Goal: Transaction & Acquisition: Book appointment/travel/reservation

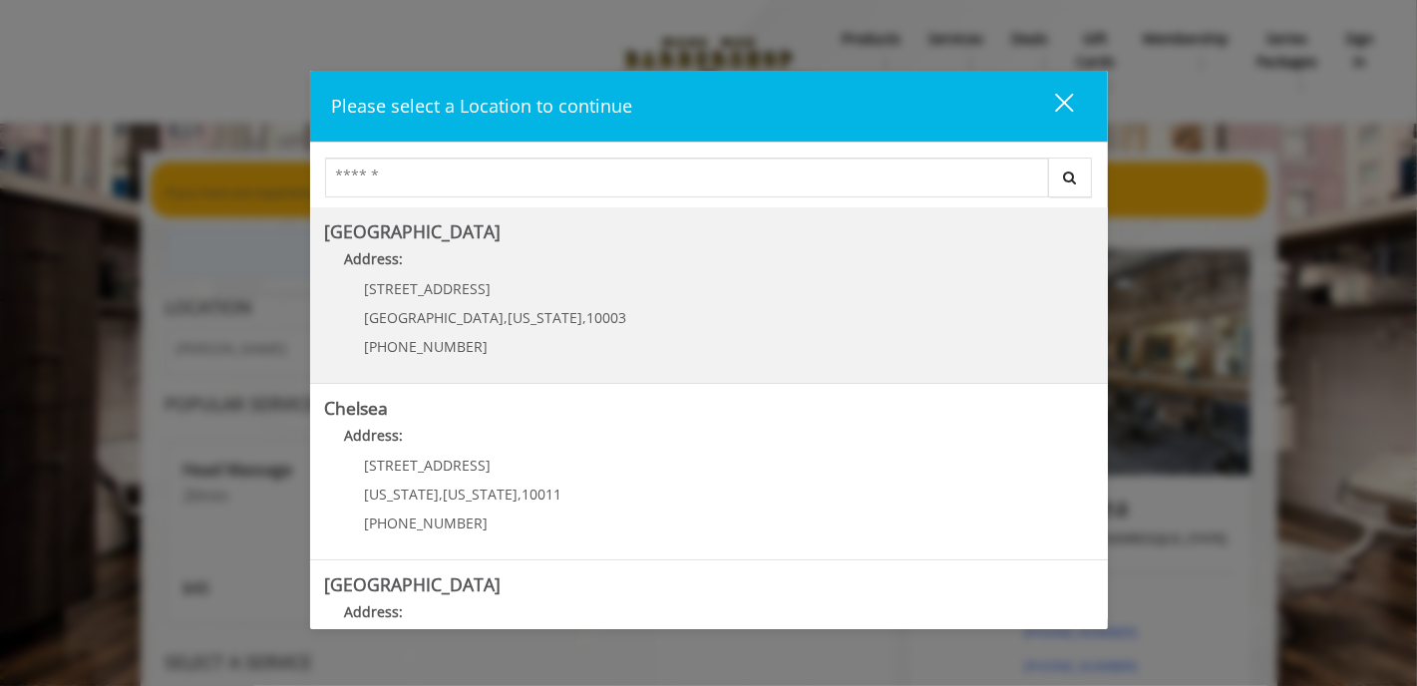
click at [624, 319] on Village "Greenwich Village Address: 60 E 8th St Manhattan , New York , 10003 (212) 598-1…" at bounding box center [709, 295] width 768 height 146
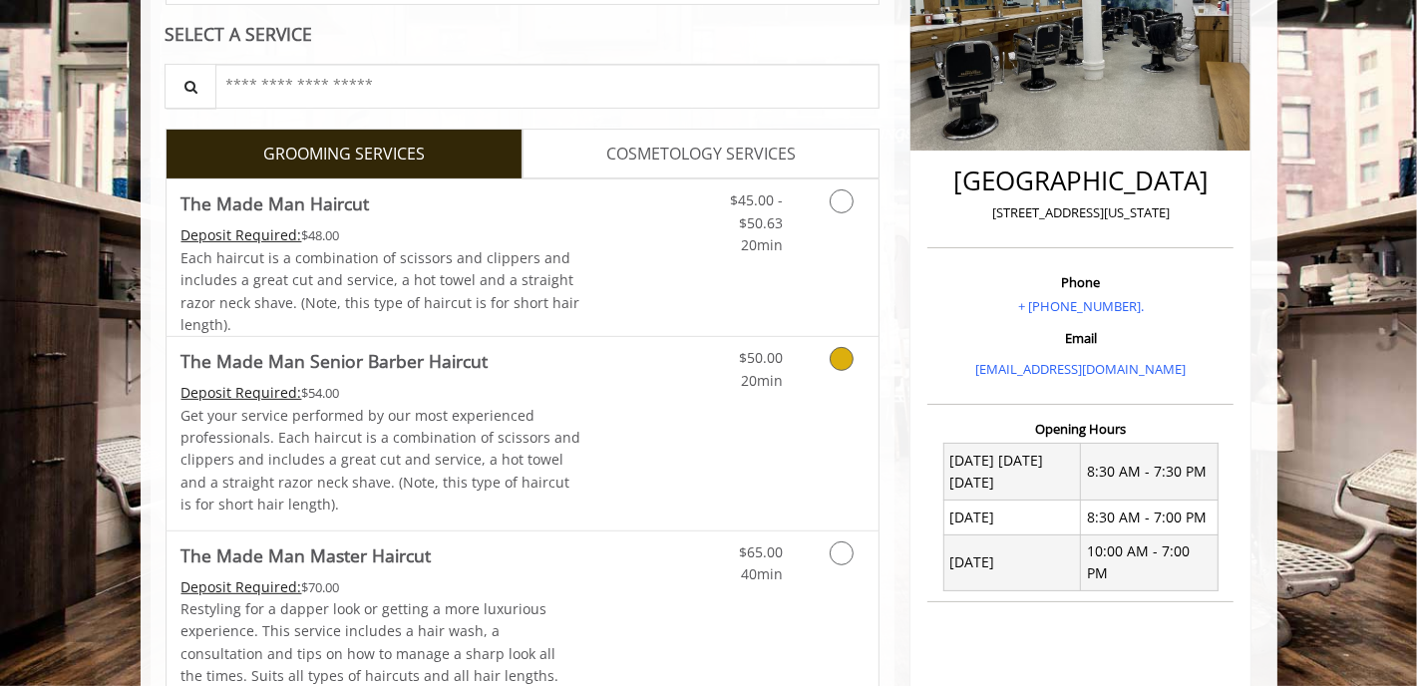
scroll to position [371, 0]
click at [839, 365] on icon "Grooming services" at bounding box center [841, 358] width 24 height 24
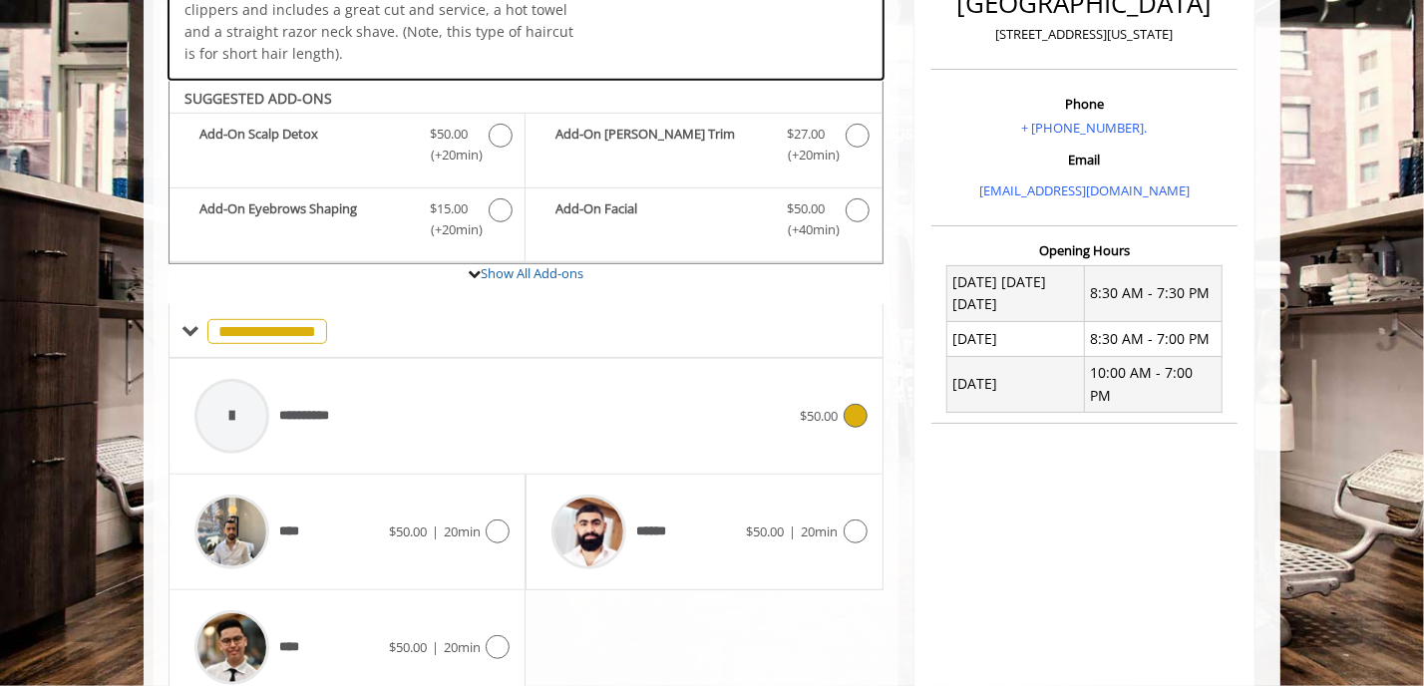
scroll to position [627, 0]
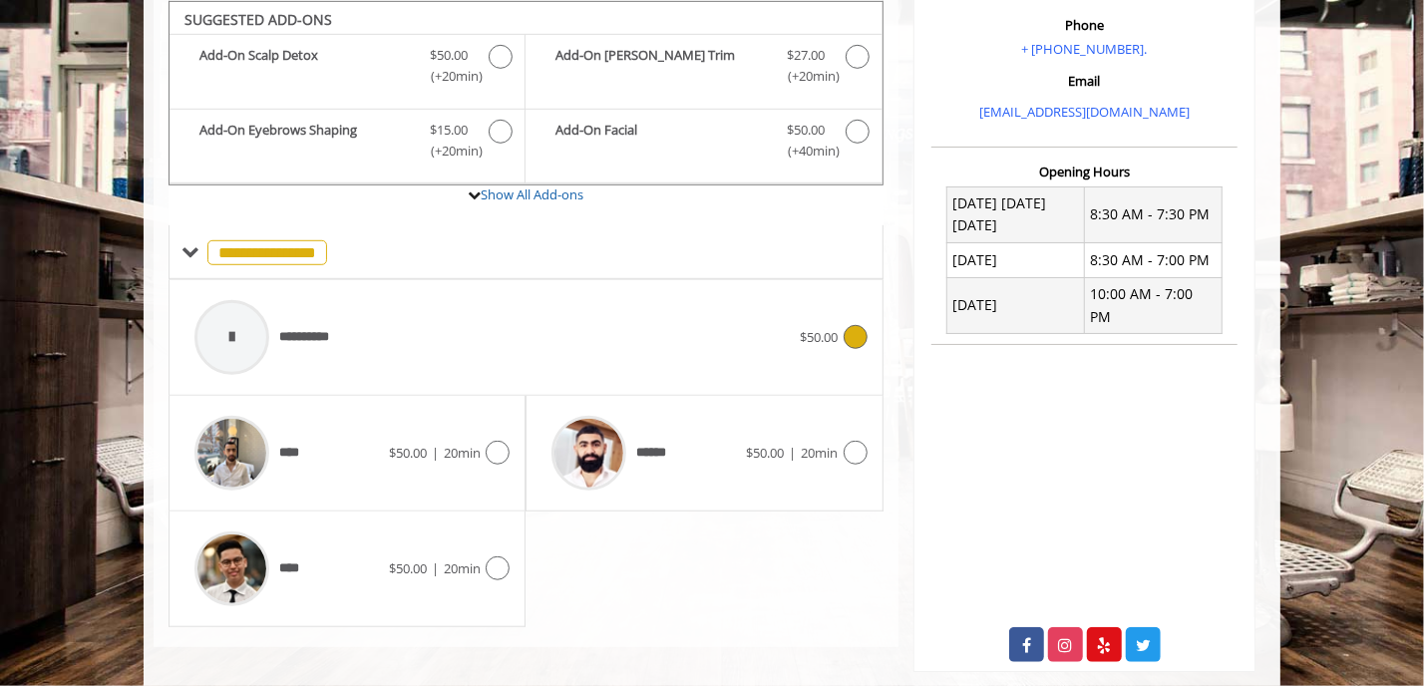
click at [840, 356] on div "**********" at bounding box center [525, 337] width 683 height 95
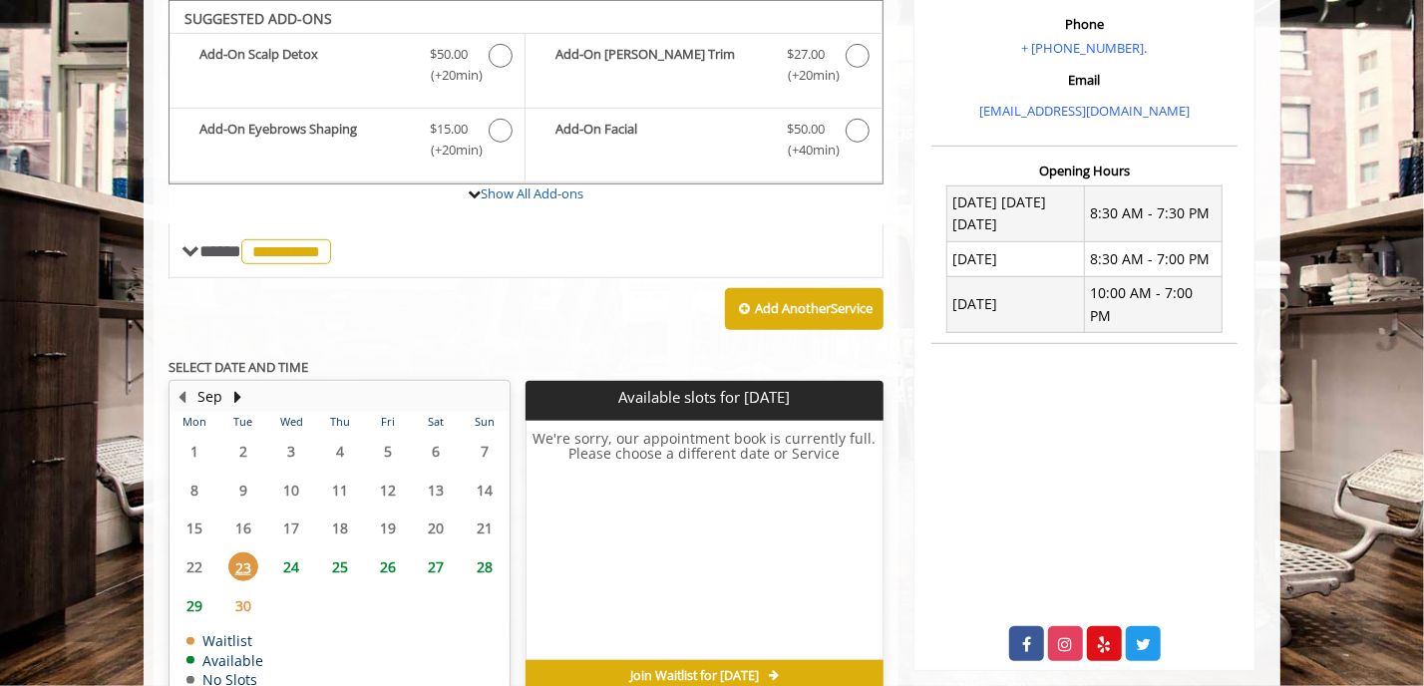
click at [284, 566] on span "24" at bounding box center [291, 566] width 30 height 29
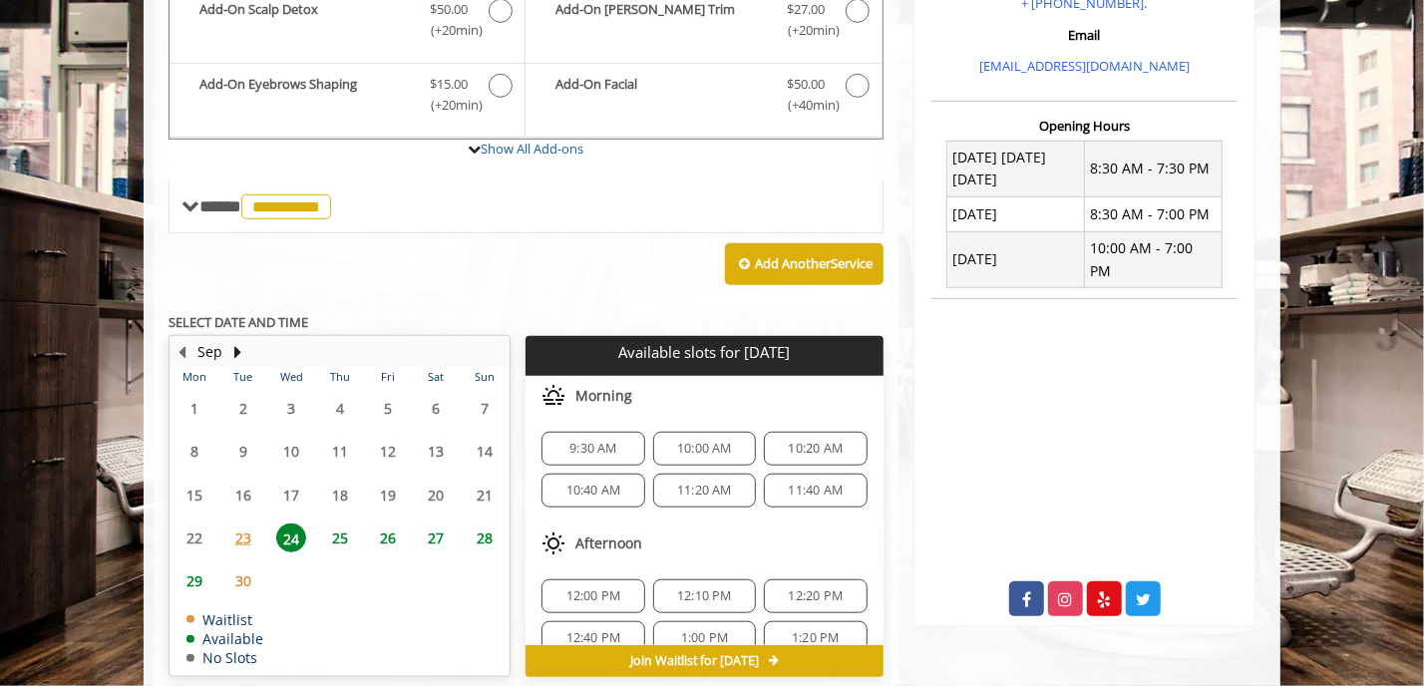
scroll to position [671, 0]
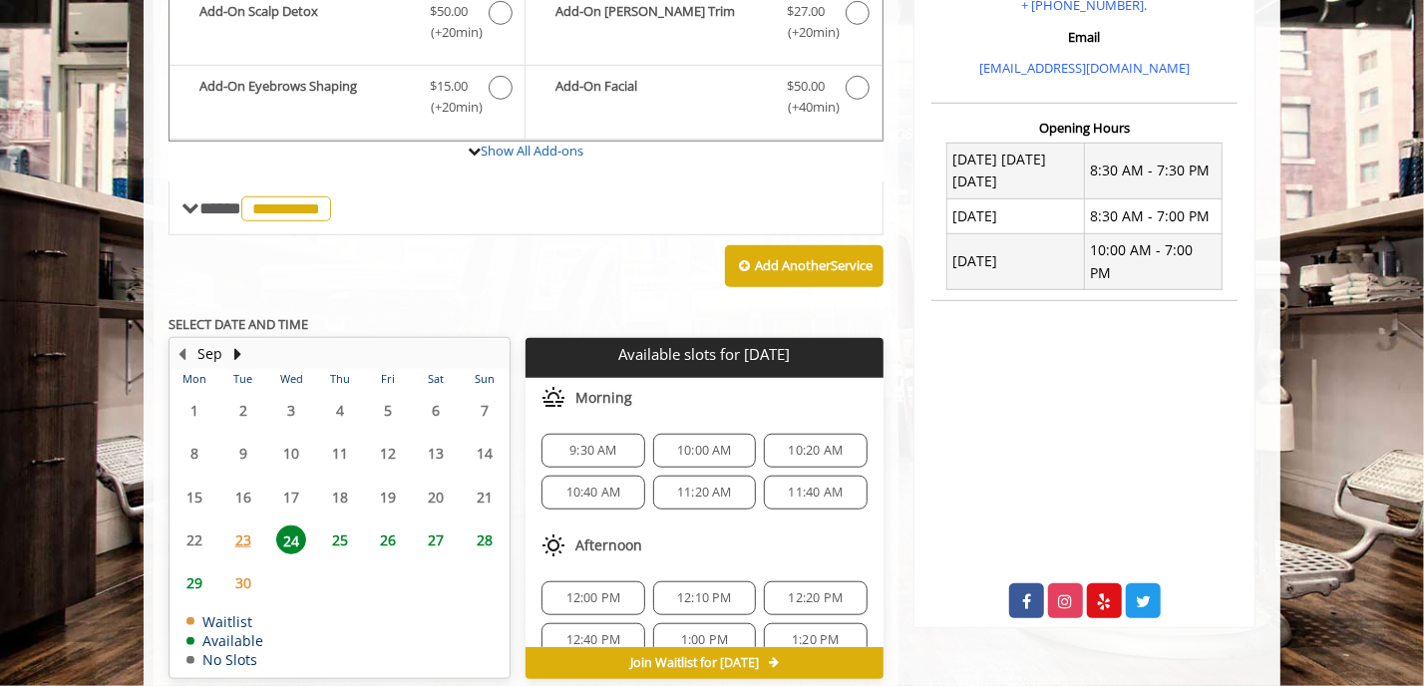
click at [332, 535] on span "25" at bounding box center [340, 539] width 30 height 29
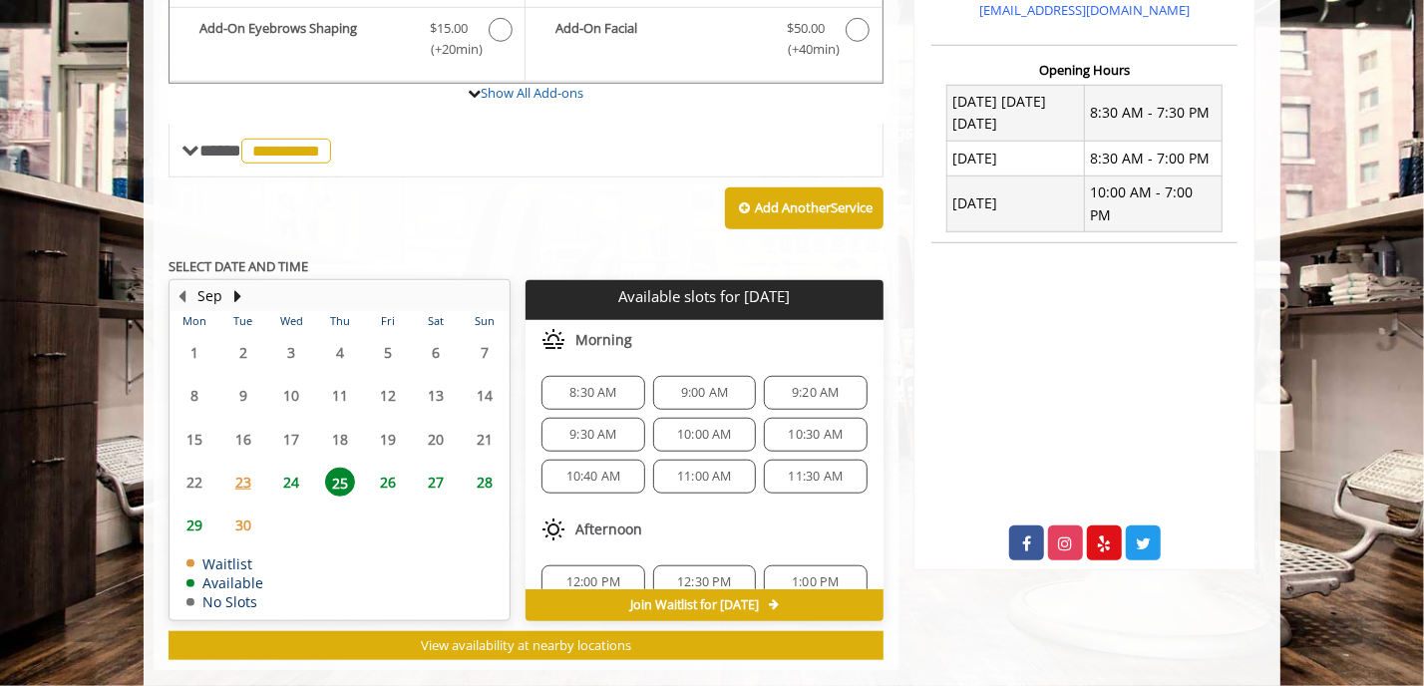
scroll to position [759, 0]
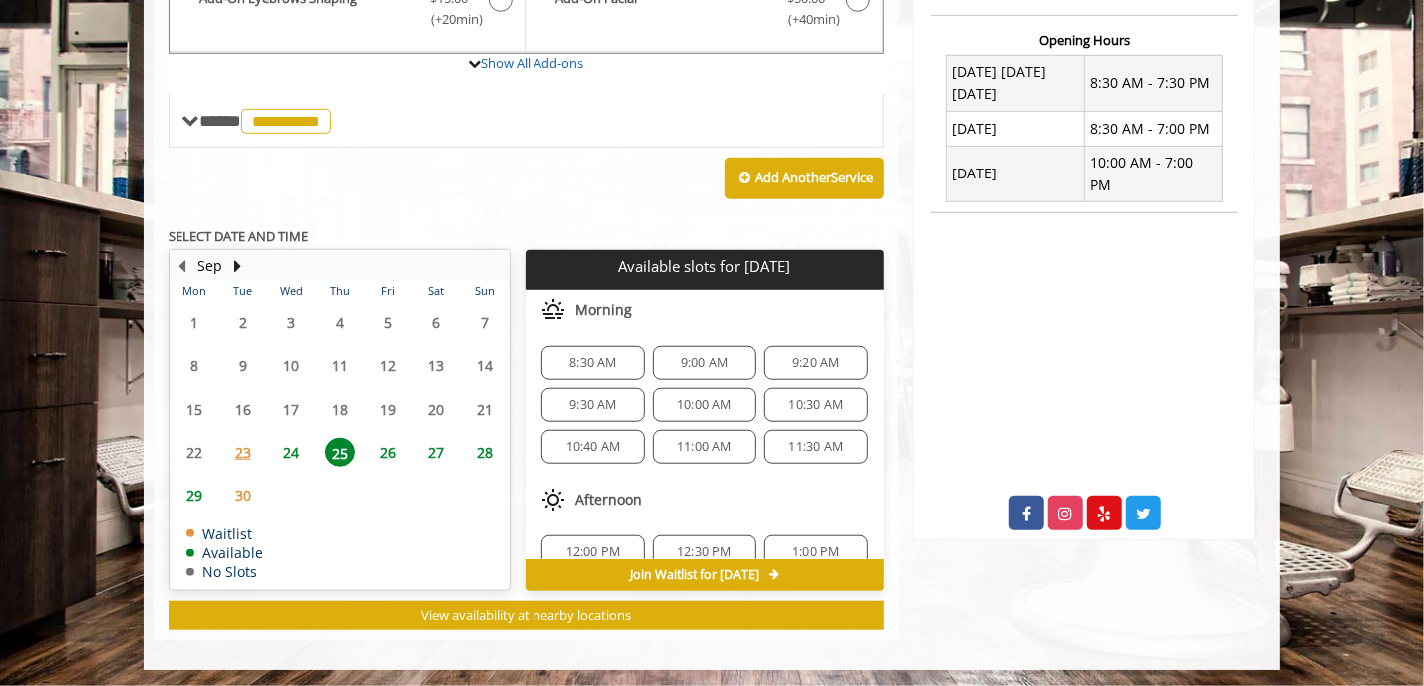
click at [287, 450] on span "24" at bounding box center [291, 452] width 30 height 29
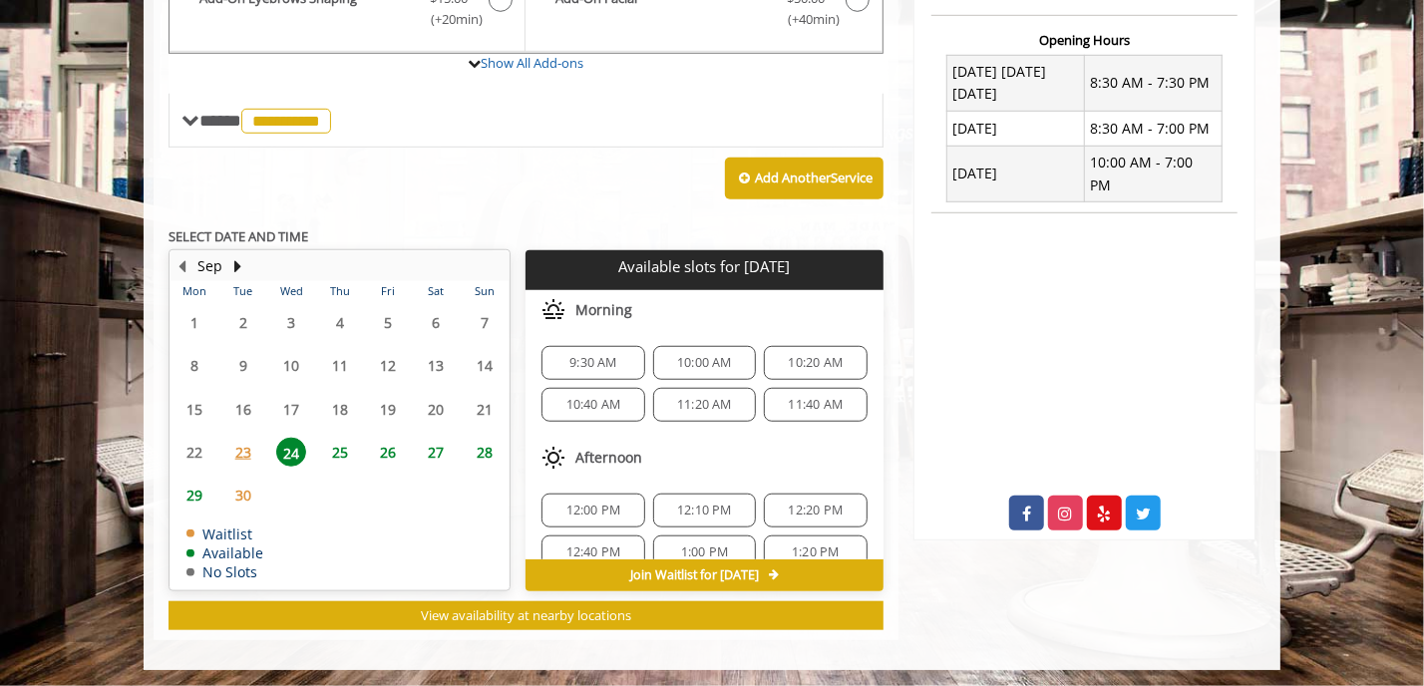
scroll to position [212, 0]
